Goal: Information Seeking & Learning: Learn about a topic

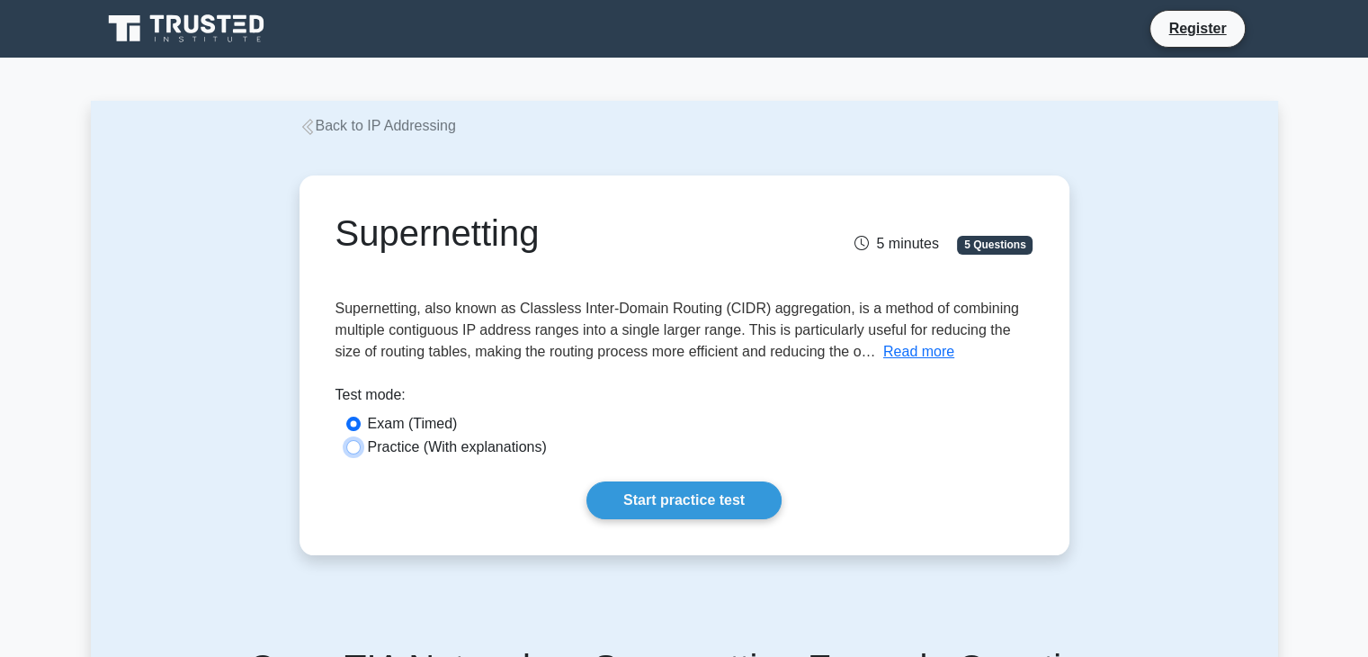
click at [351, 451] on input "Practice (With explanations)" at bounding box center [353, 447] width 14 height 14
radio input "true"
click at [707, 505] on link "Start practice test" at bounding box center [684, 500] width 195 height 38
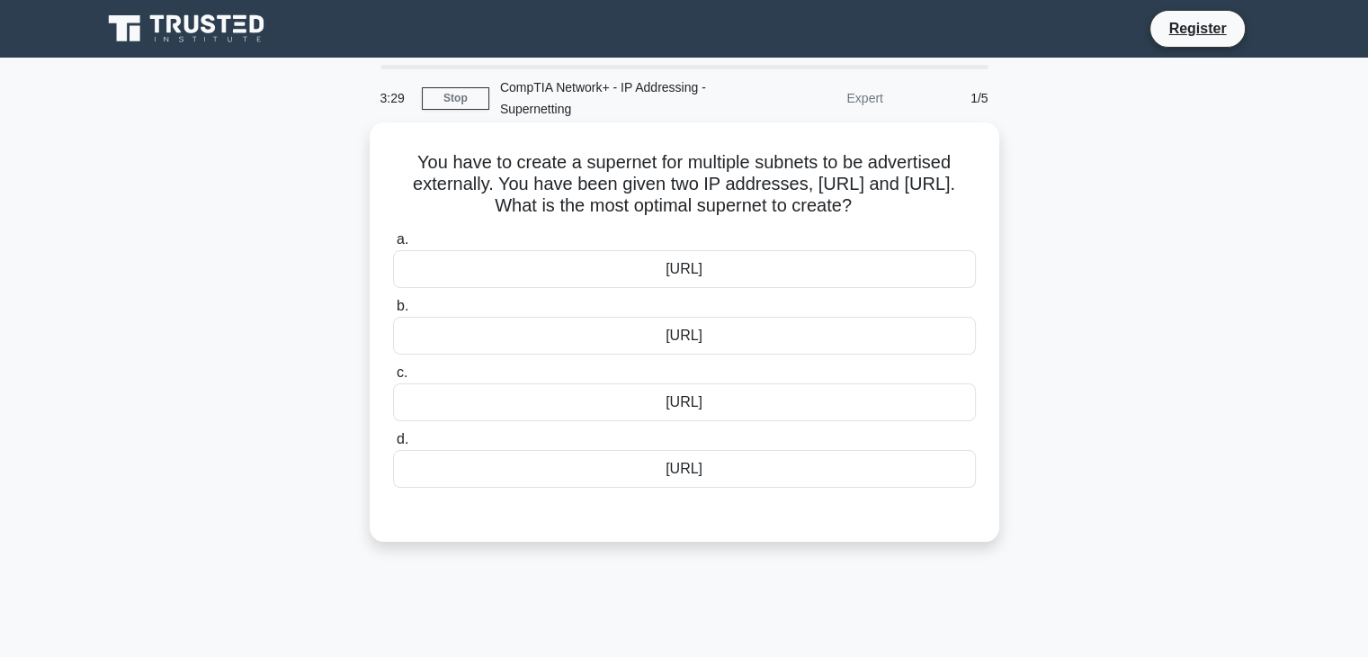
click at [555, 470] on div "[URL]" at bounding box center [684, 469] width 583 height 38
click at [393, 445] on input "d. [URL]" at bounding box center [393, 440] width 0 height 12
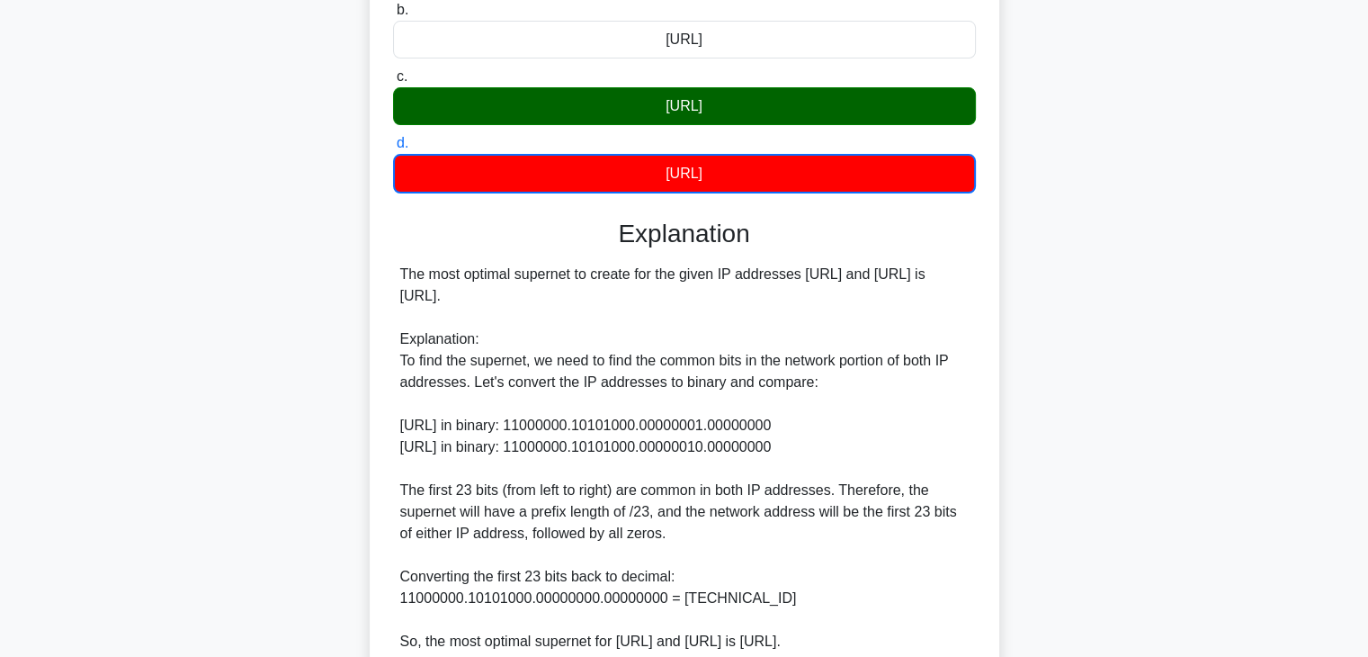
scroll to position [450, 0]
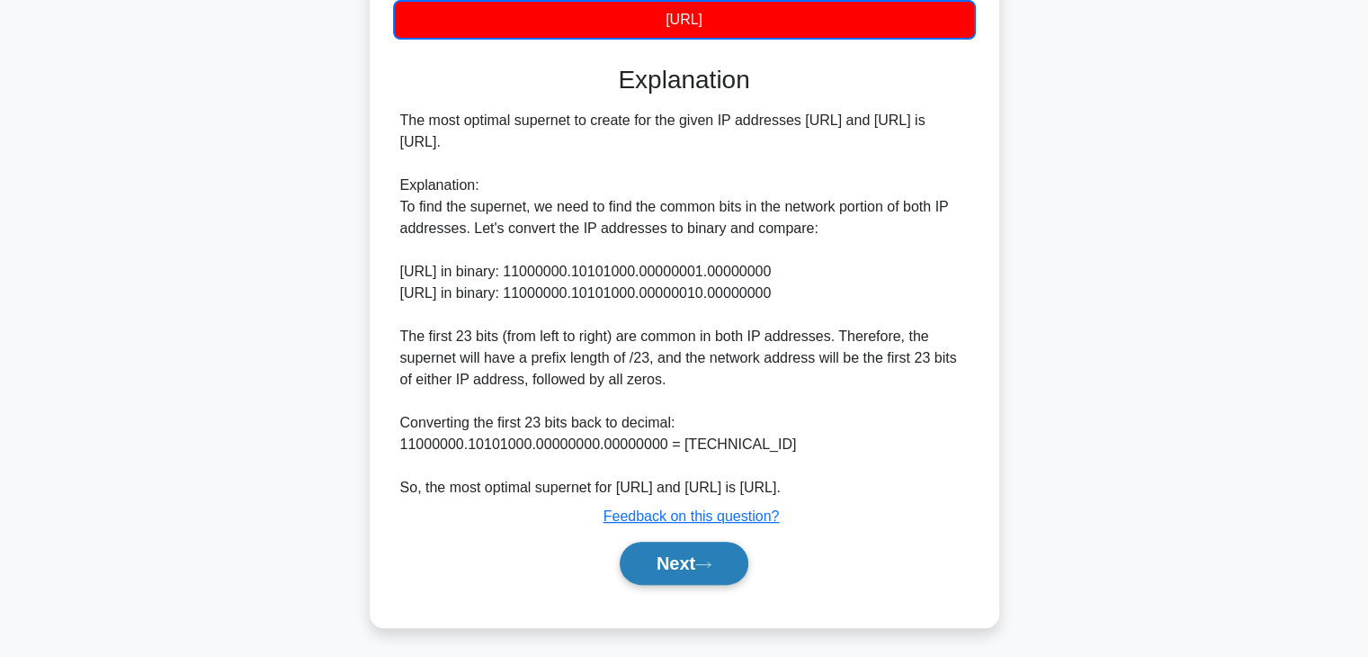
click at [715, 569] on button "Next" at bounding box center [684, 563] width 129 height 43
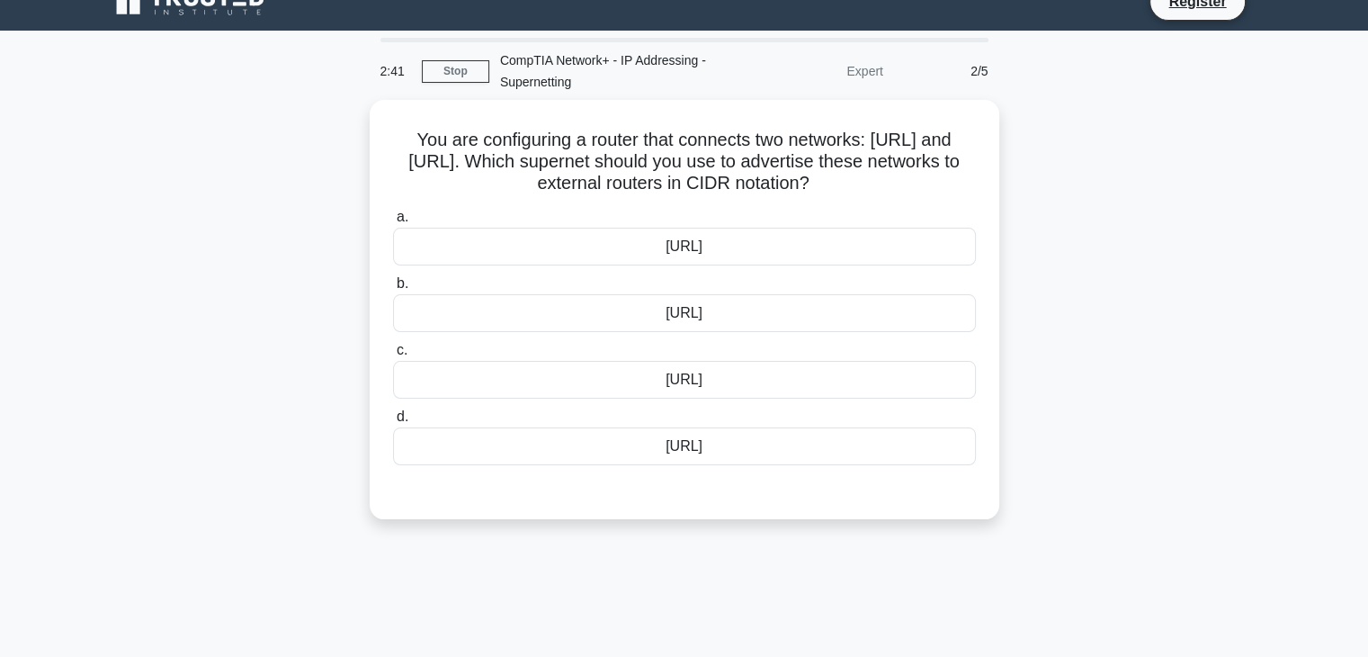
scroll to position [0, 0]
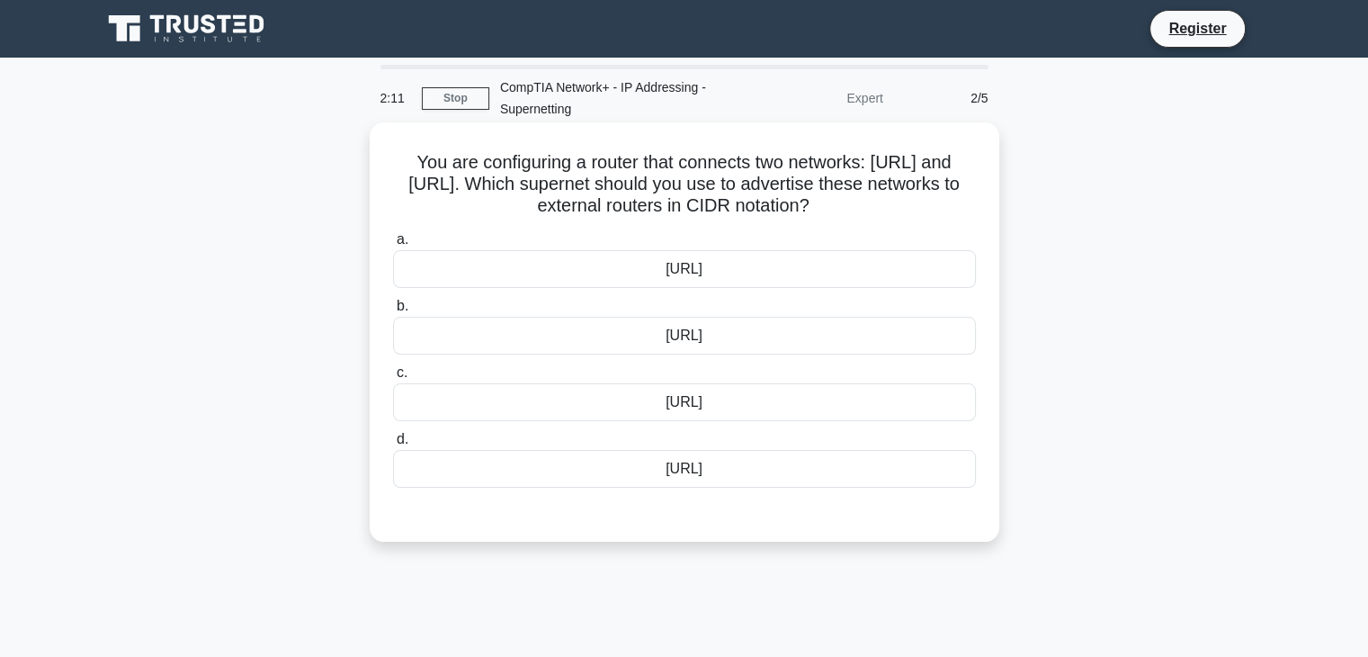
click at [723, 336] on div "[URL]" at bounding box center [684, 336] width 583 height 38
click at [393, 312] on input "b. [URL]" at bounding box center [393, 306] width 0 height 12
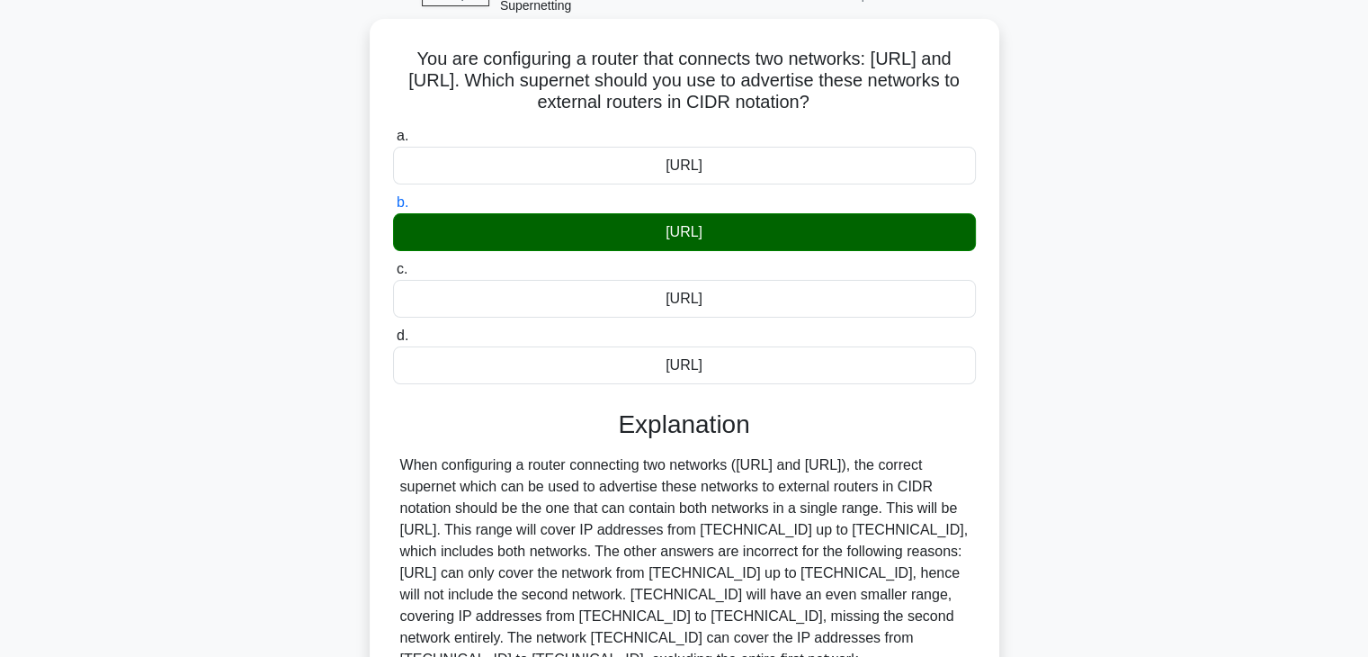
scroll to position [316, 0]
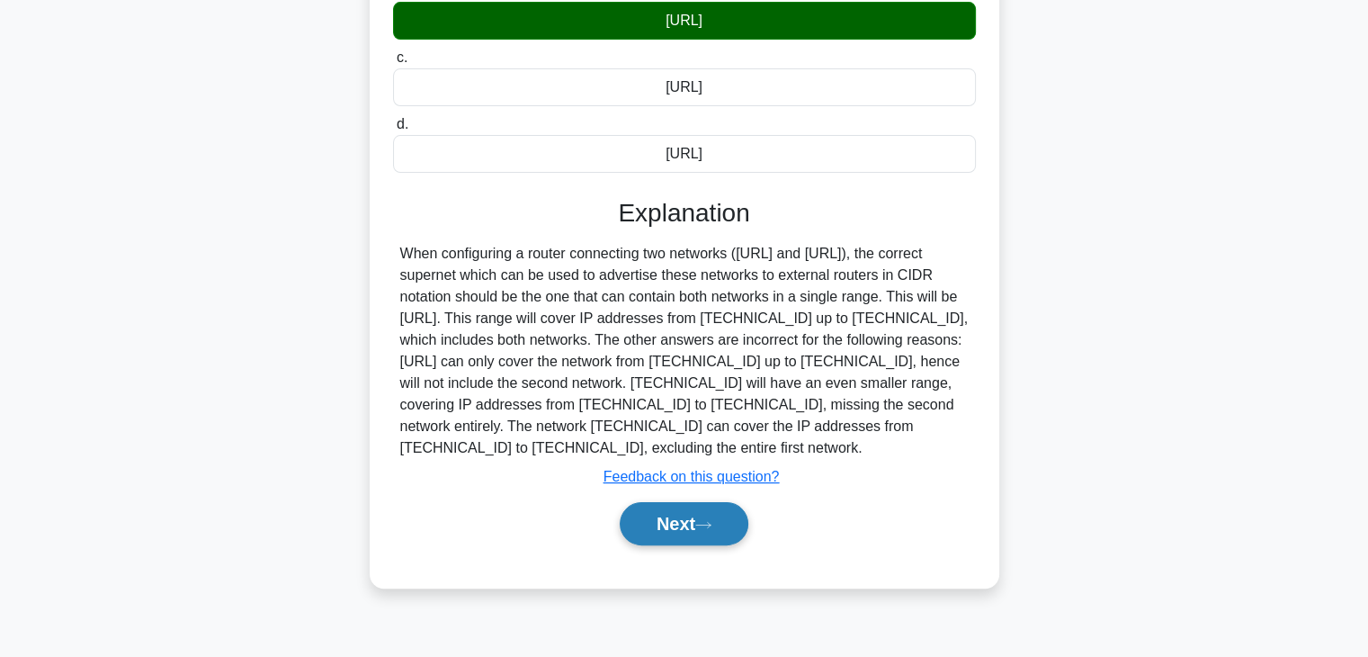
click at [709, 534] on button "Next" at bounding box center [684, 523] width 129 height 43
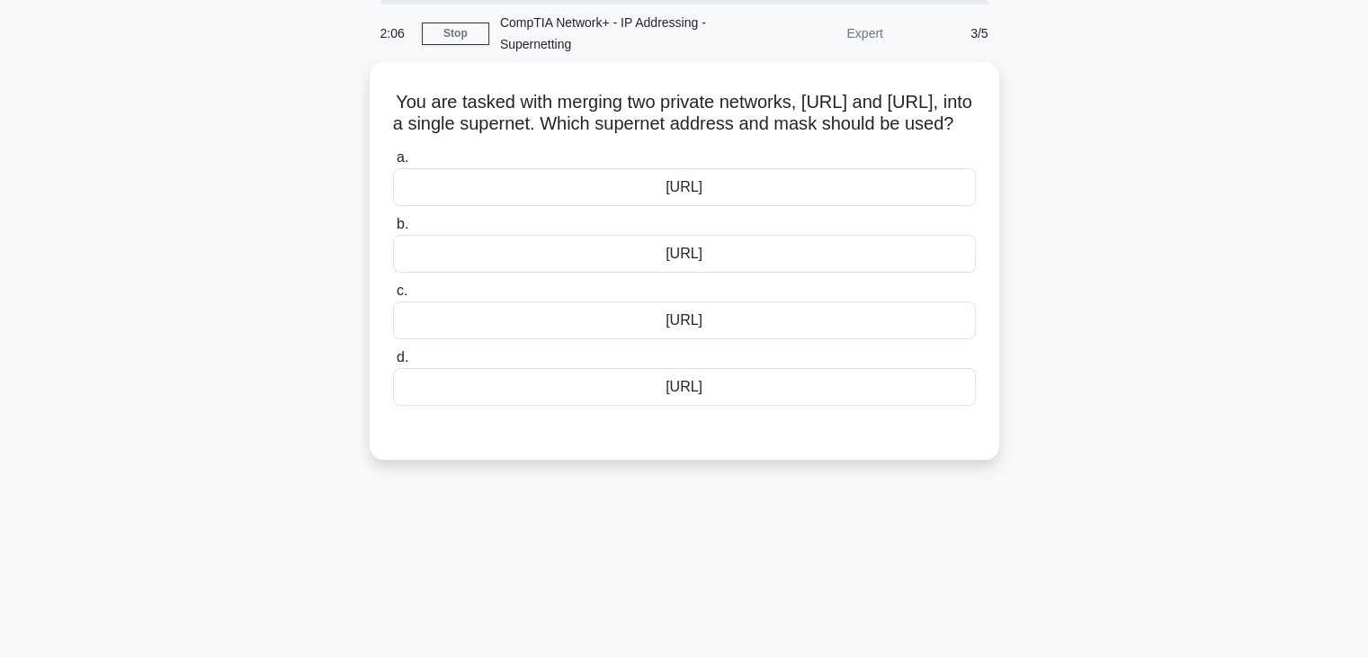
scroll to position [46, 0]
